Goal: Task Accomplishment & Management: Manage account settings

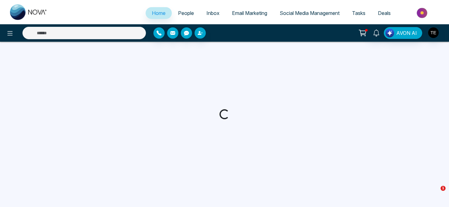
select select "*"
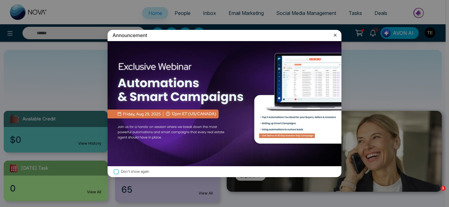
click at [335, 36] on icon at bounding box center [335, 35] width 6 height 6
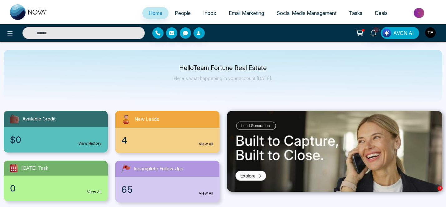
click at [141, 131] on div "4 View All" at bounding box center [167, 141] width 104 height 26
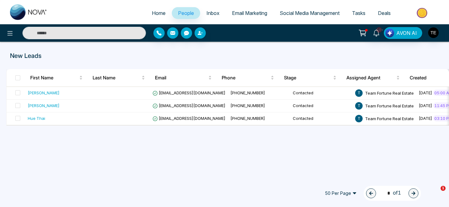
click at [178, 12] on span "People" at bounding box center [186, 13] width 16 height 6
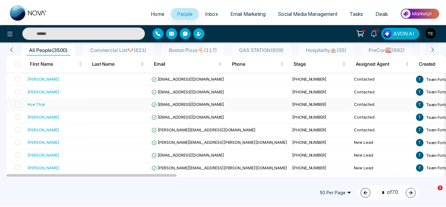
scroll to position [55, 0]
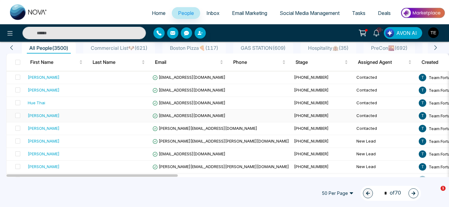
click at [51, 116] on div "[PERSON_NAME]" at bounding box center [44, 116] width 32 height 6
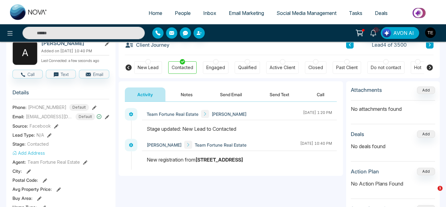
scroll to position [39, 0]
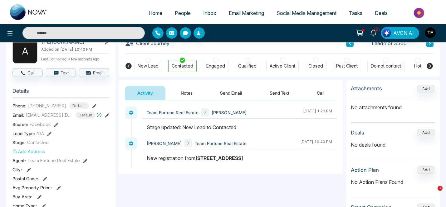
click at [188, 94] on button "Notes" at bounding box center [186, 93] width 37 height 14
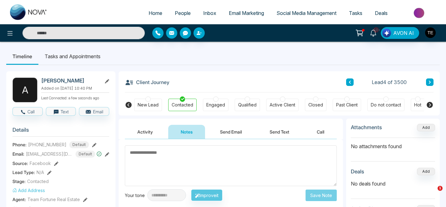
click at [431, 83] on icon at bounding box center [429, 82] width 3 height 4
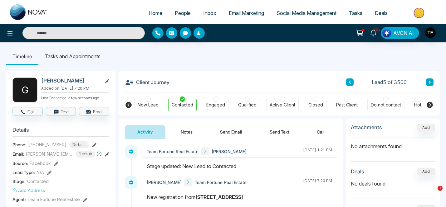
click at [192, 131] on button "Notes" at bounding box center [186, 132] width 37 height 14
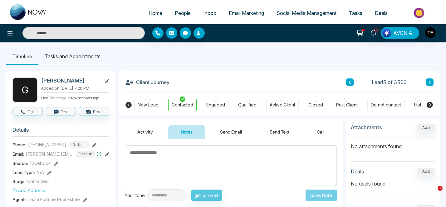
click at [430, 82] on icon at bounding box center [429, 82] width 2 height 3
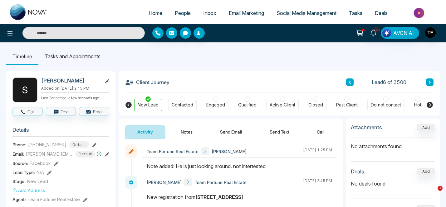
click at [430, 82] on icon at bounding box center [429, 82] width 2 height 3
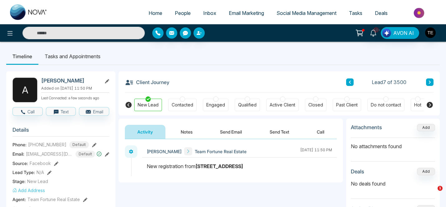
click at [187, 133] on button "Notes" at bounding box center [186, 132] width 37 height 14
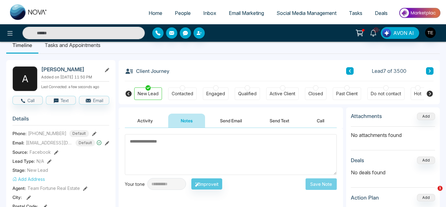
scroll to position [9, 0]
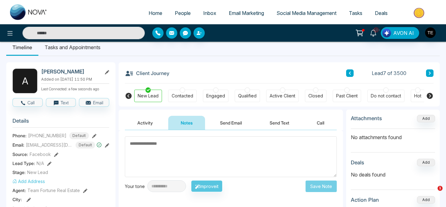
click at [430, 75] on icon at bounding box center [429, 73] width 3 height 4
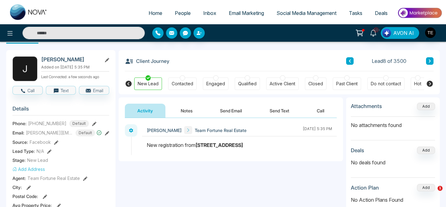
scroll to position [19, 0]
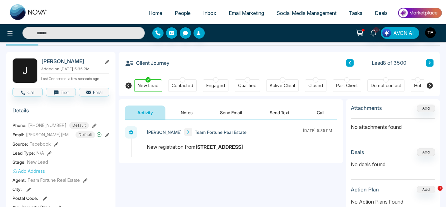
click at [430, 63] on icon at bounding box center [429, 62] width 2 height 3
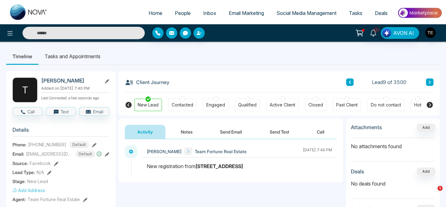
click at [190, 134] on button "Notes" at bounding box center [186, 132] width 37 height 14
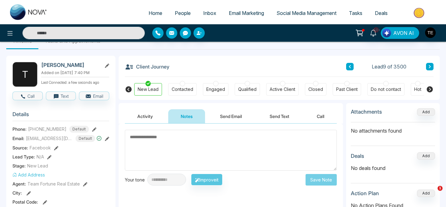
scroll to position [11, 0]
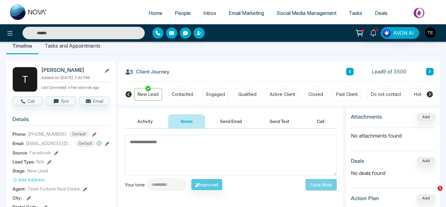
click at [349, 72] on icon at bounding box center [350, 71] width 2 height 3
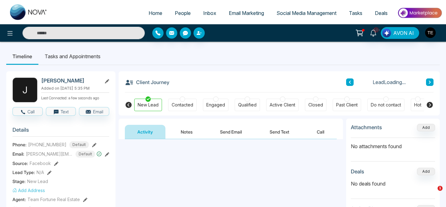
click at [349, 72] on div "Client Journey Lead Loading..." at bounding box center [279, 81] width 308 height 21
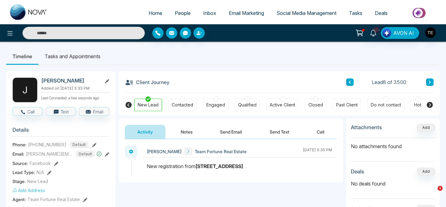
click at [431, 83] on icon at bounding box center [429, 82] width 3 height 4
click at [431, 81] on icon at bounding box center [429, 82] width 3 height 4
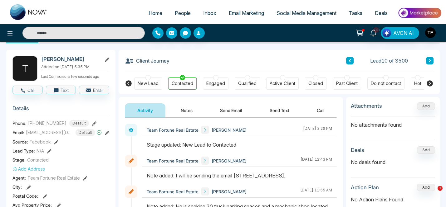
scroll to position [19, 0]
